Goal: Transaction & Acquisition: Purchase product/service

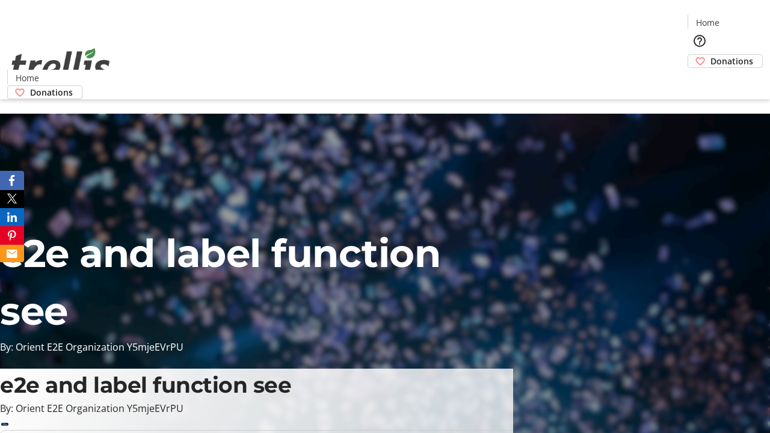
click at [711, 55] on span "Donations" at bounding box center [732, 61] width 43 height 13
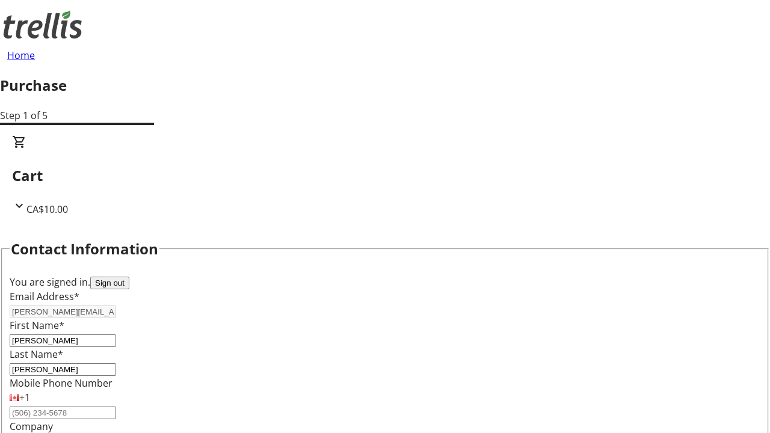
select select "BC"
select select "CA"
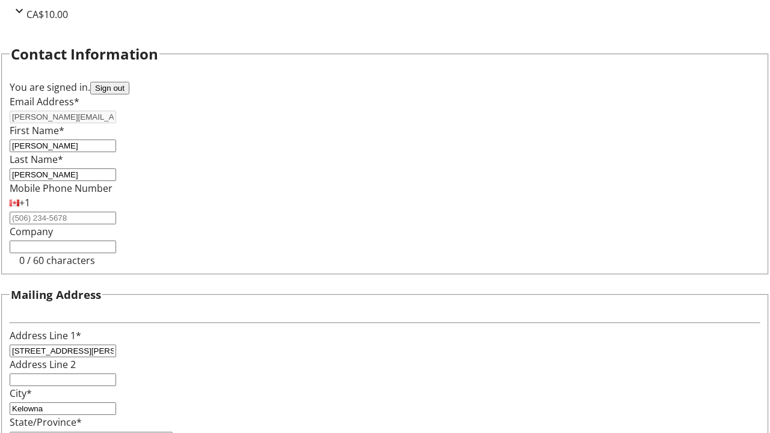
type input "V1Y 0C2"
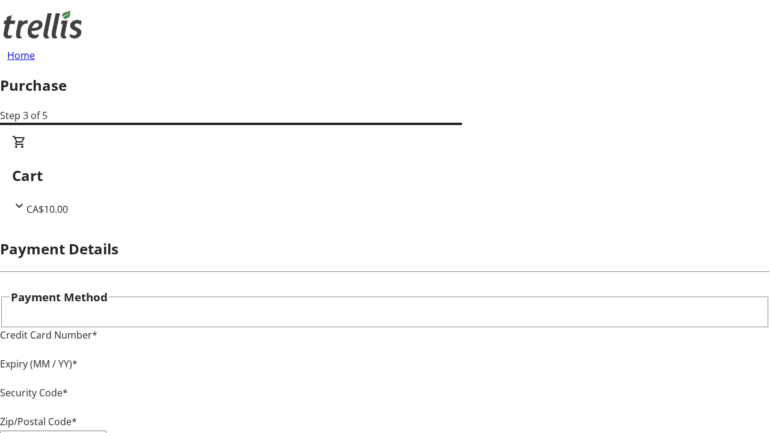
type input "V1Y 0C2"
